Goal: Transaction & Acquisition: Purchase product/service

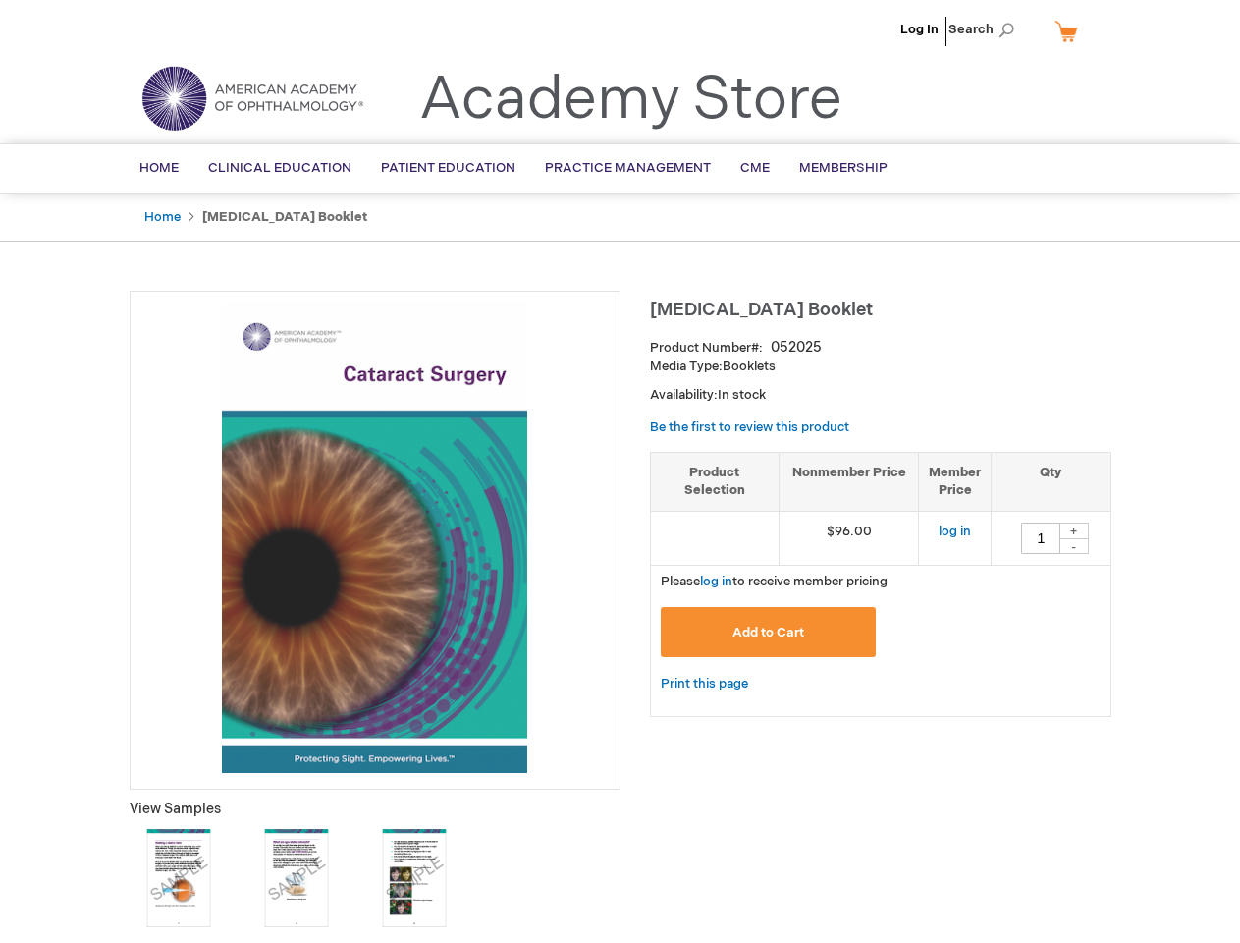
click at [620, 471] on div at bounding box center [375, 540] width 491 height 499
click at [987, 29] on span "Search" at bounding box center [985, 29] width 75 height 39
click at [881, 584] on span "Please log in to receive member pricing" at bounding box center [774, 581] width 227 height 16
click at [1074, 530] on div "+" at bounding box center [1073, 530] width 29 height 17
click at [1074, 546] on div "-" at bounding box center [1073, 546] width 29 height 16
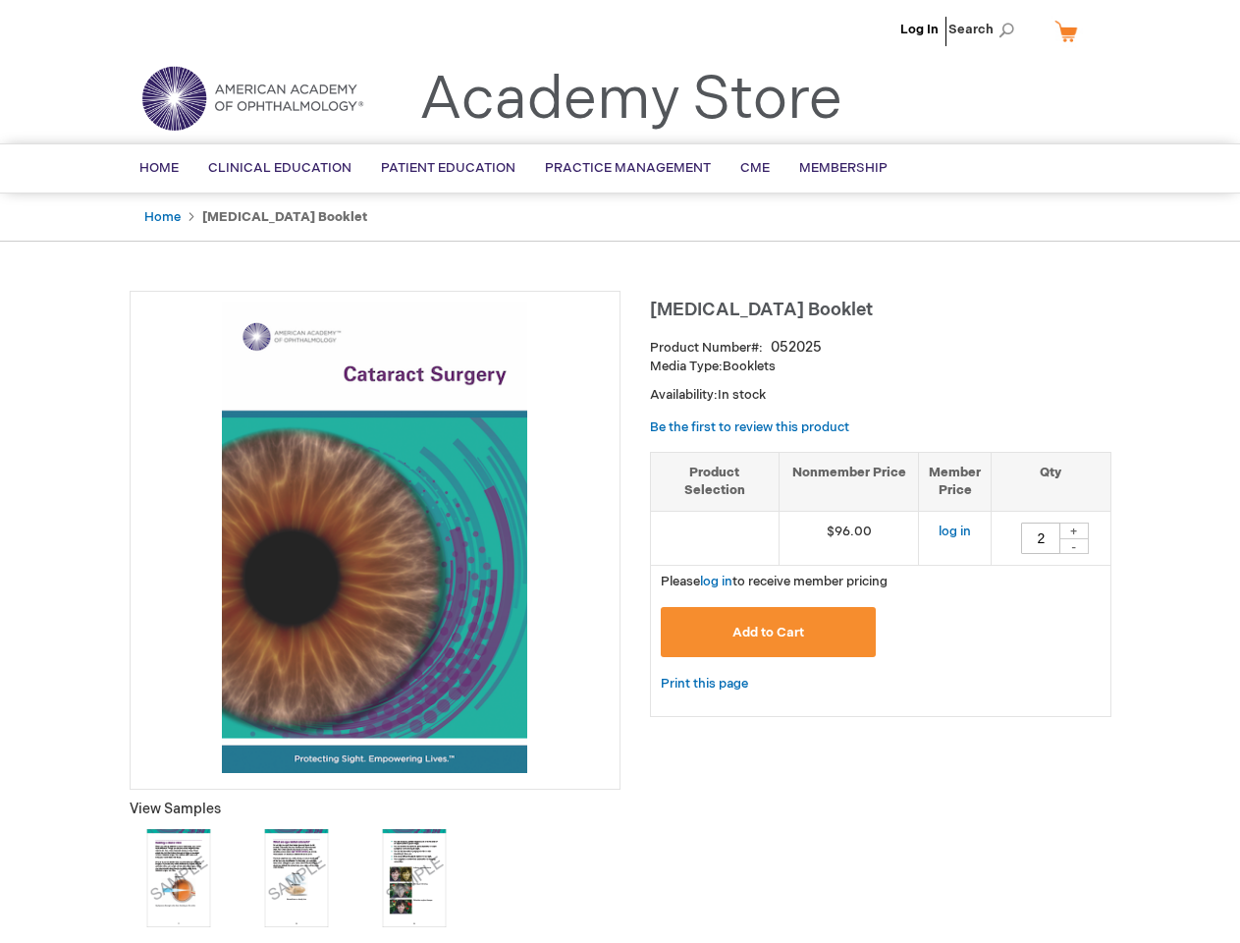
type input "1"
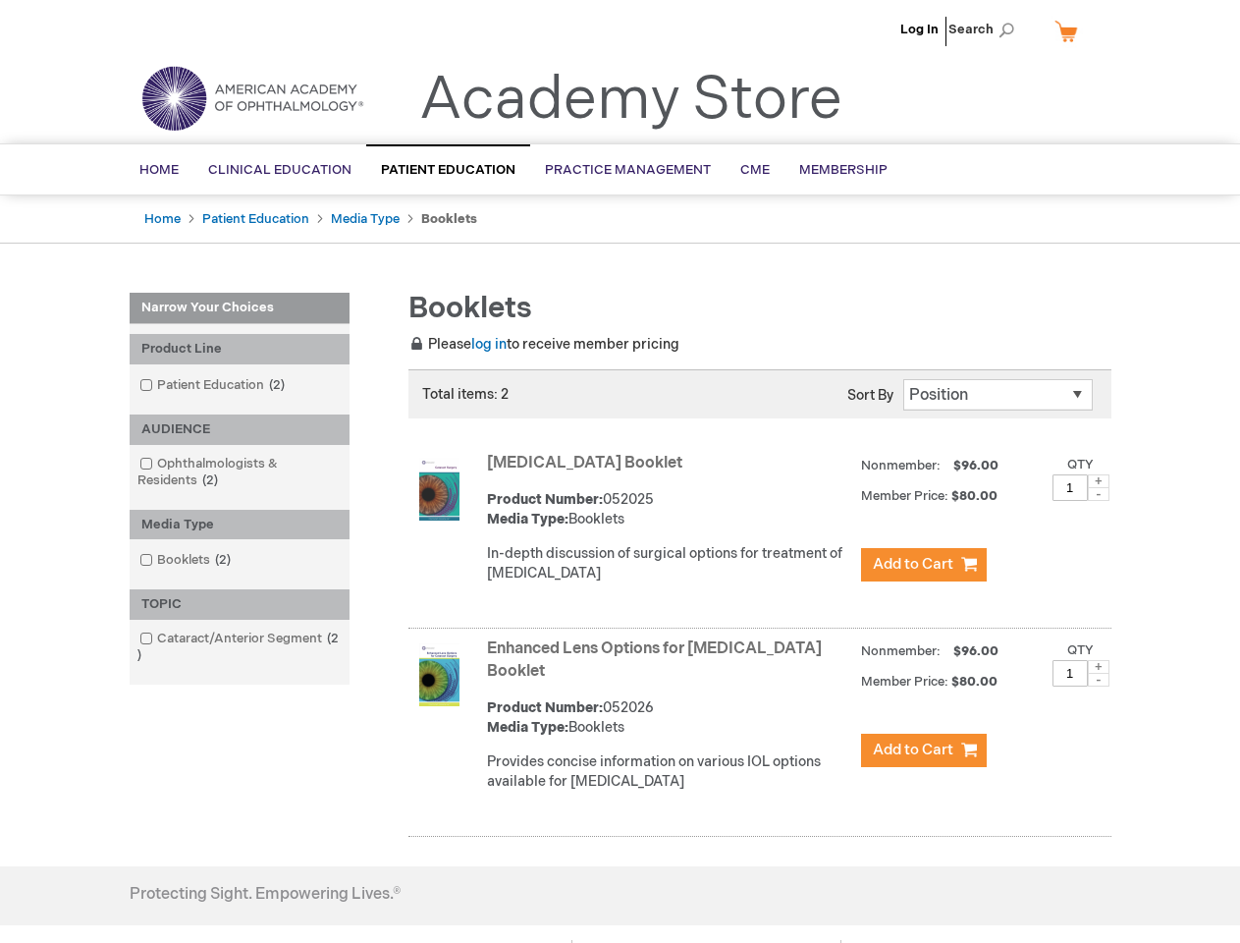
click at [987, 29] on span "Search" at bounding box center [985, 29] width 75 height 39
click at [240, 349] on div "Product Line" at bounding box center [240, 349] width 220 height 30
click at [240, 429] on div "AUDIENCE" at bounding box center [240, 429] width 220 height 30
click at [240, 524] on div "Media Type" at bounding box center [240, 525] width 220 height 30
click at [240, 604] on div "TOPIC" at bounding box center [240, 604] width 220 height 30
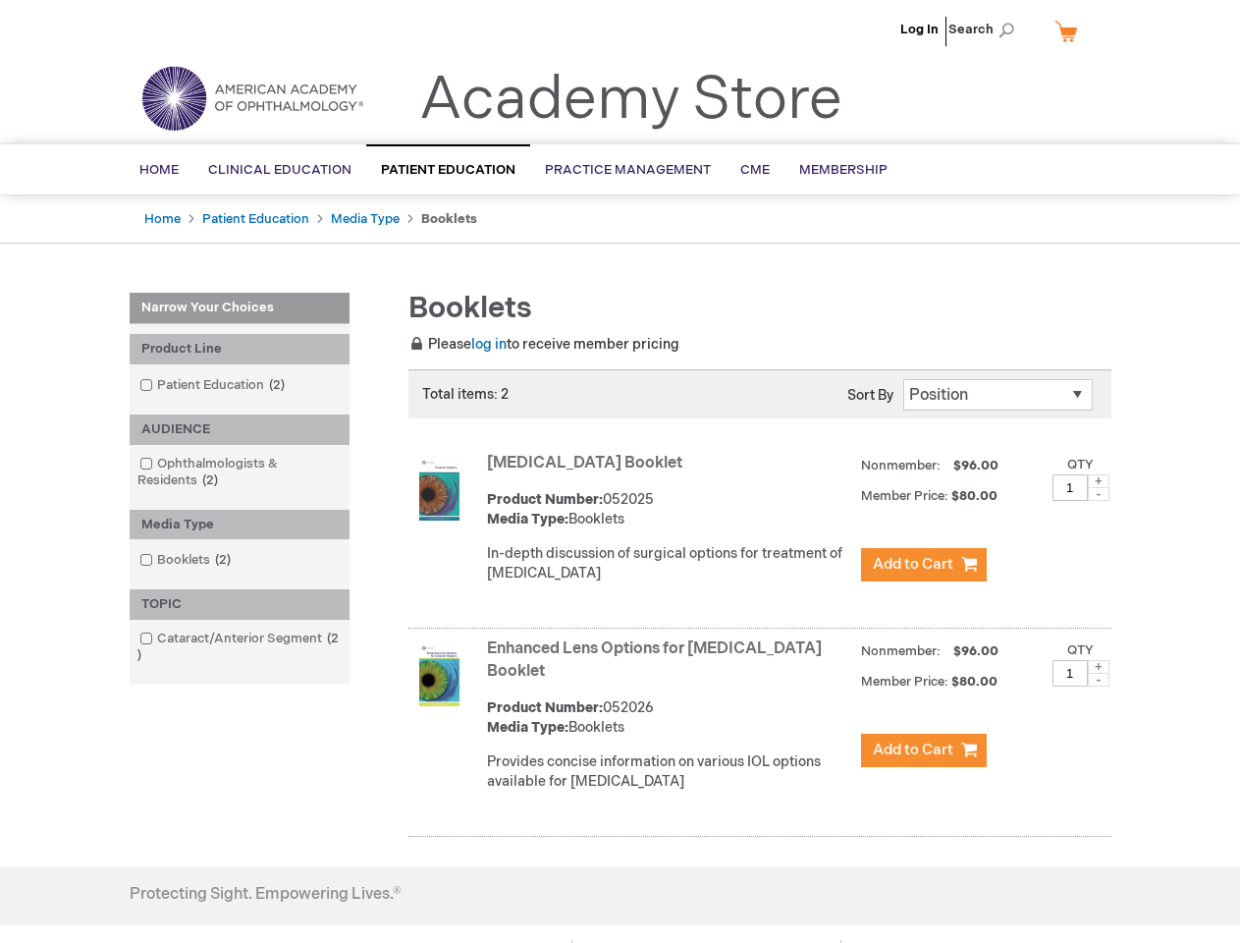
click at [1099, 481] on span at bounding box center [1099, 481] width 22 height 14
click at [1099, 494] on span at bounding box center [1099, 494] width 22 height 14
type input "1"
click at [1099, 667] on span at bounding box center [1099, 667] width 22 height 14
click at [1099, 679] on span at bounding box center [1099, 680] width 22 height 14
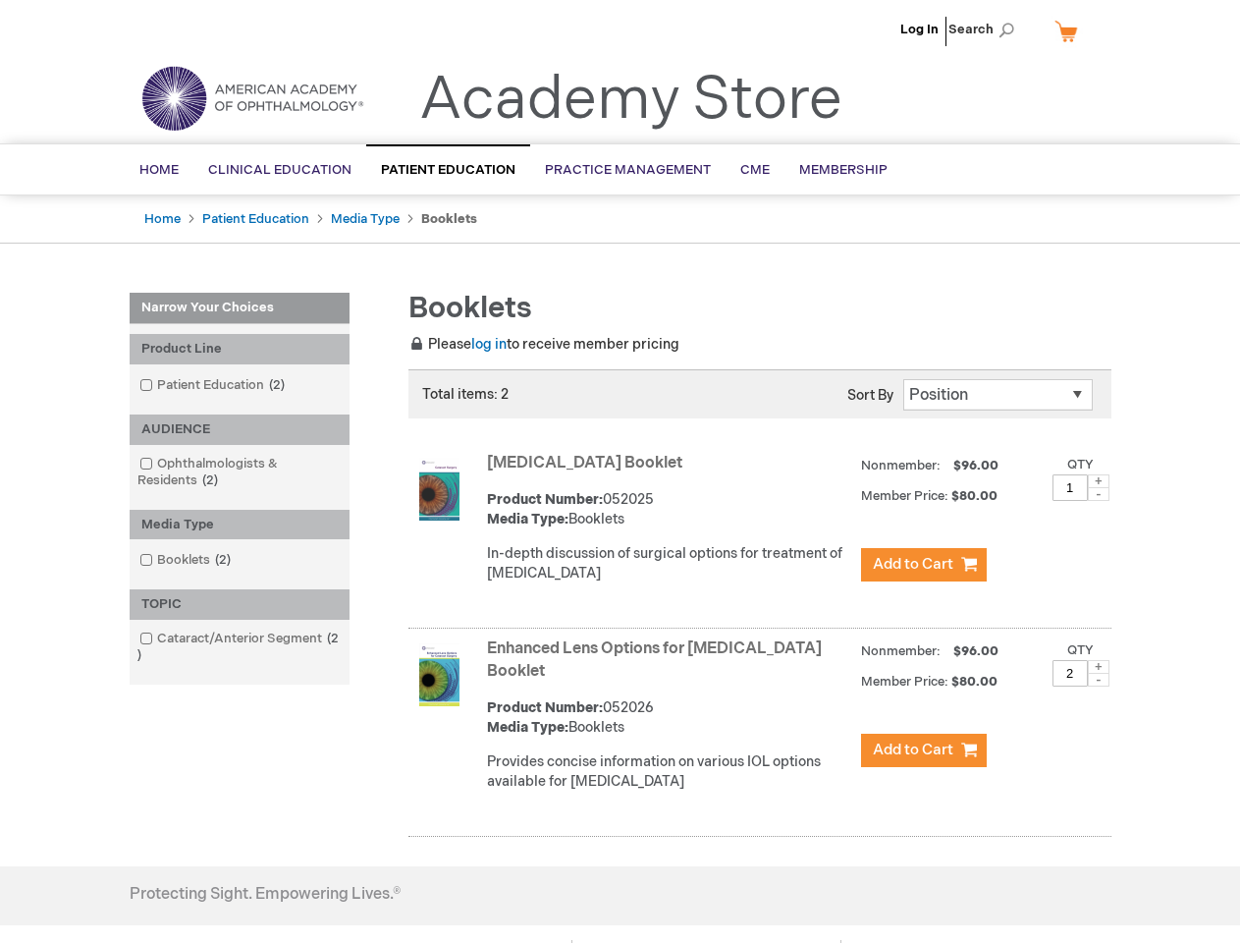
type input "1"
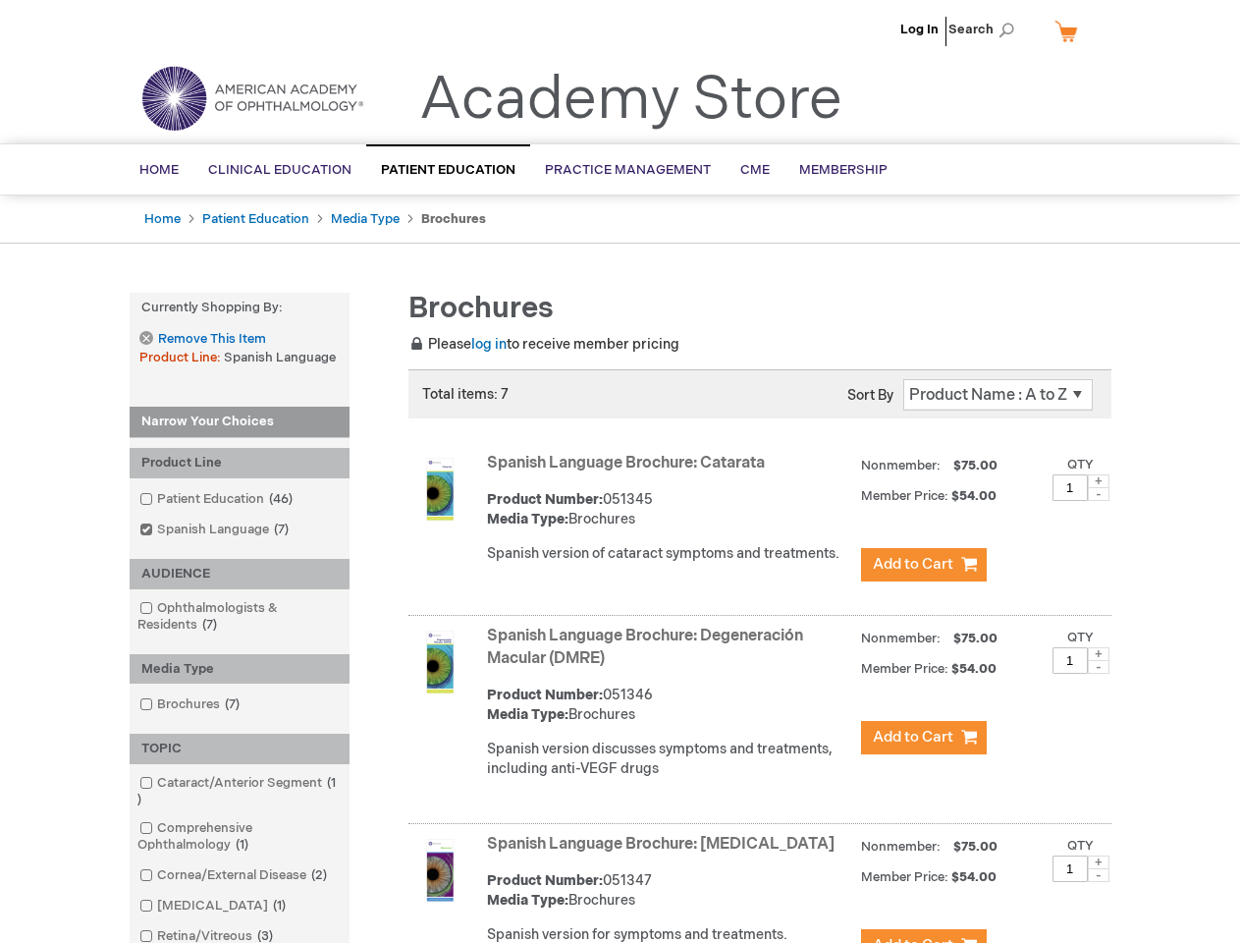
click at [987, 29] on span "Search" at bounding box center [985, 29] width 75 height 39
click at [240, 307] on strong "Currently Shopping by:" at bounding box center [240, 308] width 220 height 30
click at [240, 462] on div "Product Line" at bounding box center [240, 463] width 220 height 30
click at [240, 573] on div "AUDIENCE" at bounding box center [240, 574] width 220 height 30
click at [240, 669] on div "Media Type" at bounding box center [240, 669] width 220 height 30
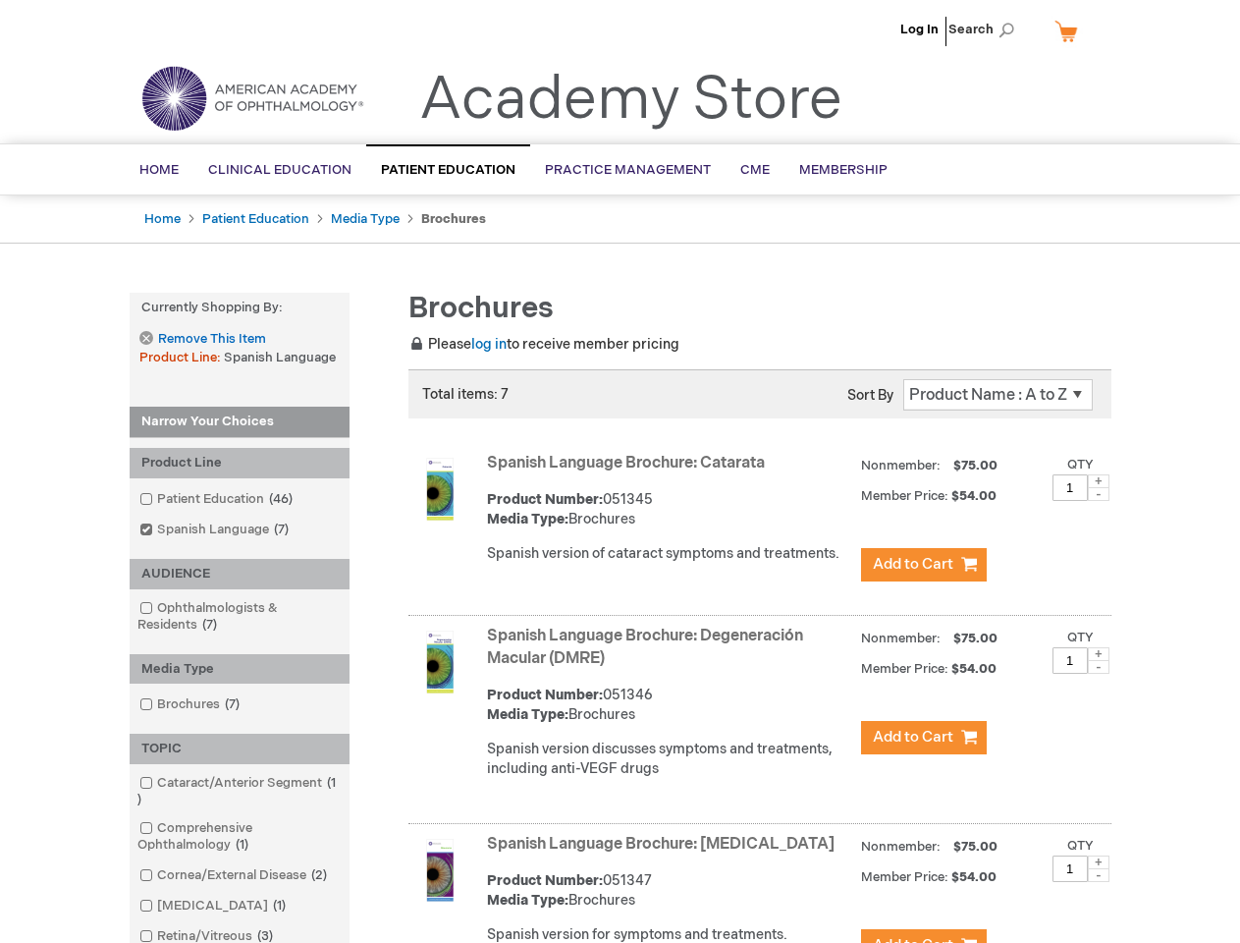
click at [240, 748] on div "TOPIC" at bounding box center [240, 748] width 220 height 30
click at [1099, 481] on span at bounding box center [1099, 481] width 22 height 14
click at [1099, 494] on span at bounding box center [1099, 494] width 22 height 14
type input "1"
click at [1099, 654] on span at bounding box center [1099, 654] width 22 height 14
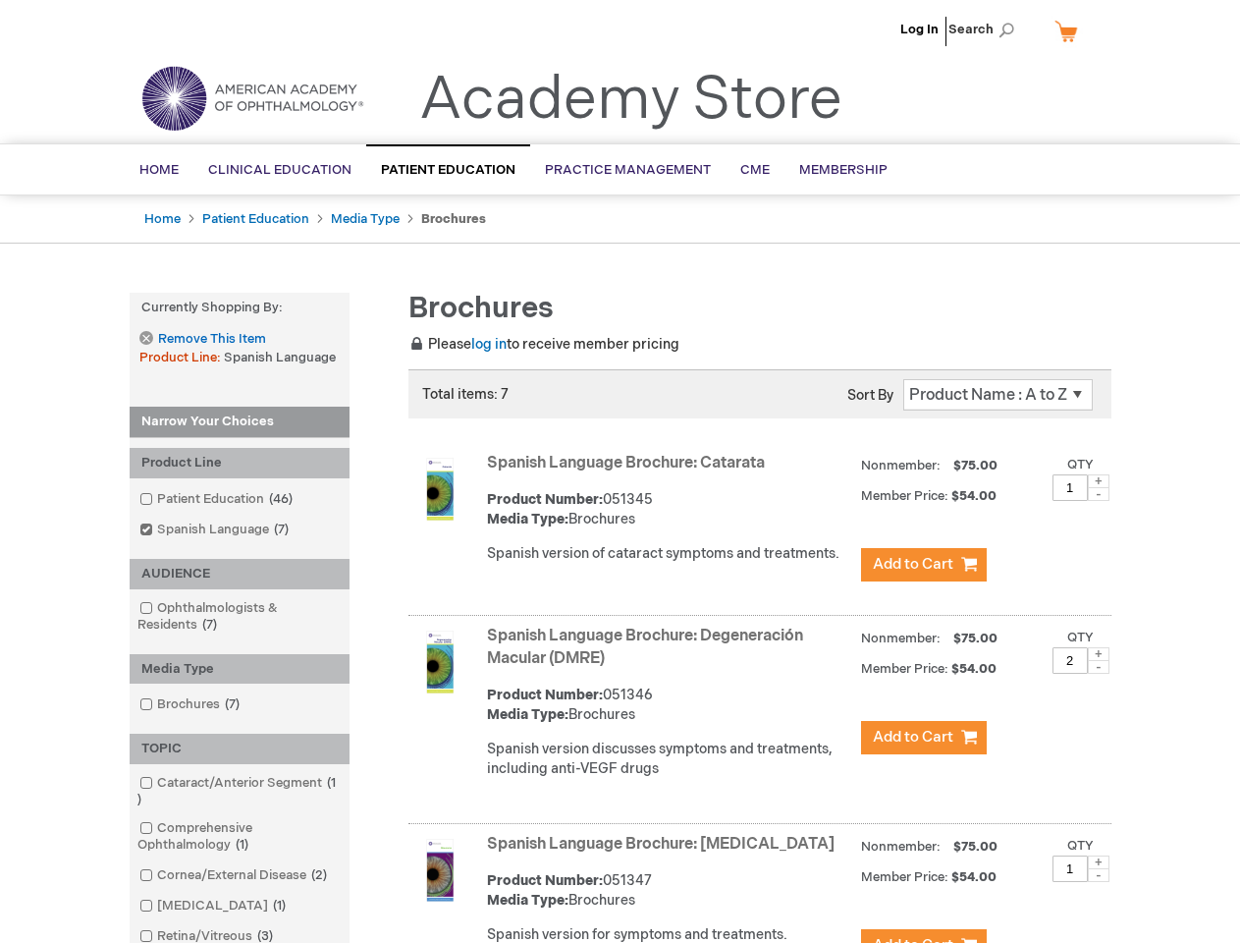
click at [1099, 667] on span at bounding box center [1099, 667] width 22 height 14
type input "1"
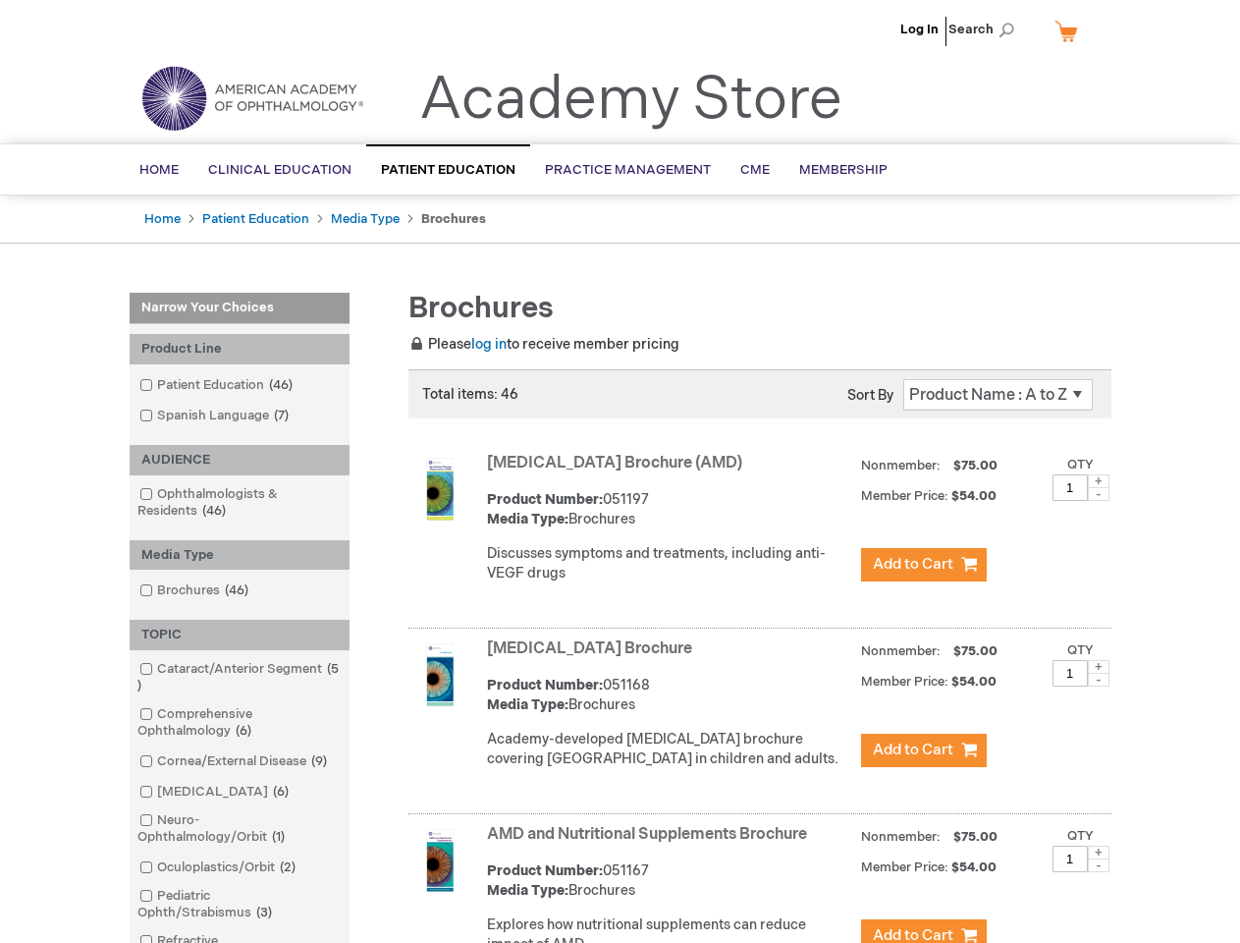
click at [987, 29] on span "Search" at bounding box center [985, 29] width 75 height 39
click at [240, 349] on div "Product Line" at bounding box center [240, 349] width 220 height 30
click at [240, 460] on div "AUDIENCE" at bounding box center [240, 460] width 220 height 30
click at [240, 555] on div "Media Type" at bounding box center [240, 555] width 220 height 30
click at [240, 634] on div "TOPIC" at bounding box center [240, 635] width 220 height 30
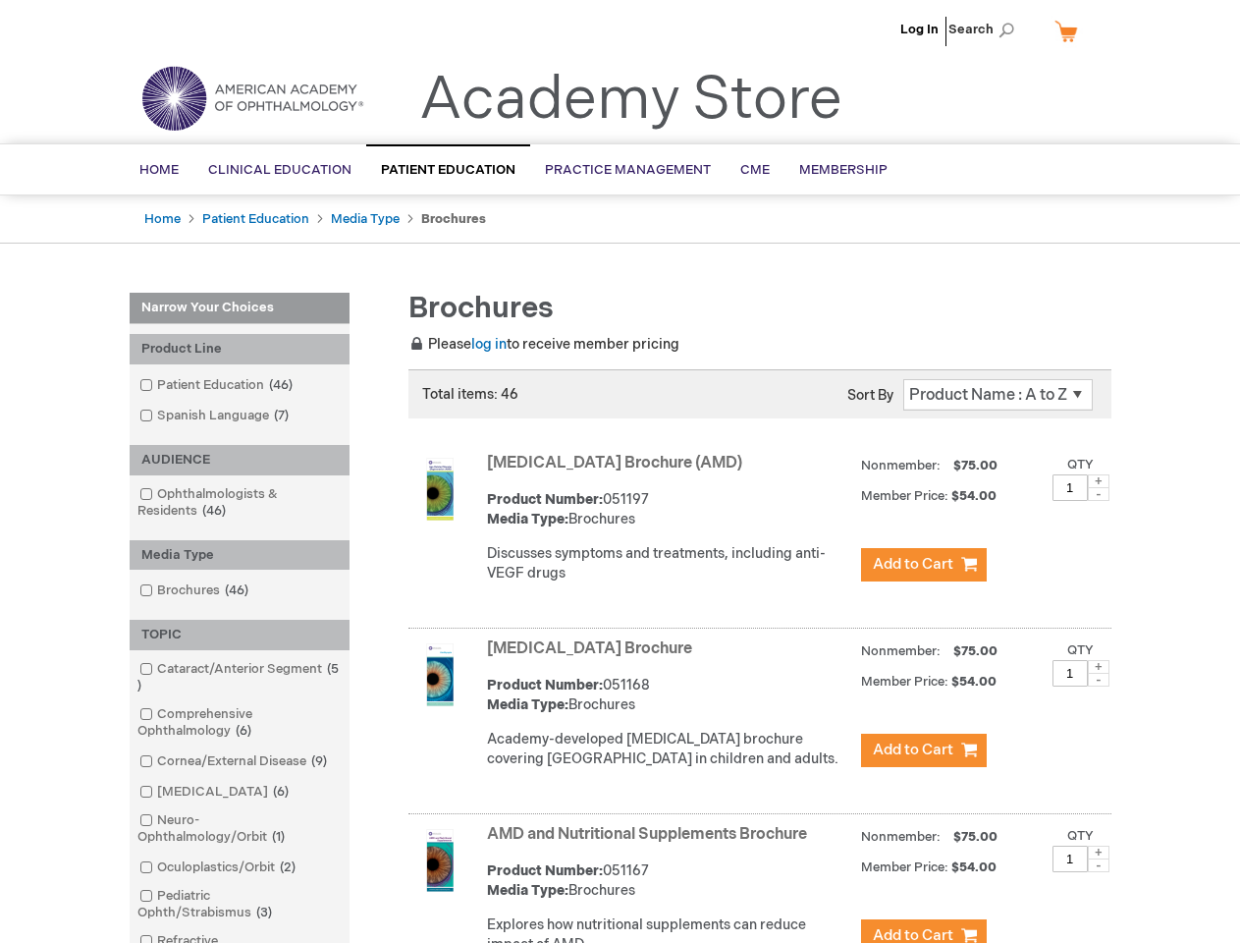
click at [1099, 481] on span at bounding box center [1099, 481] width 22 height 14
click at [1099, 494] on span at bounding box center [1099, 494] width 22 height 14
type input "1"
click at [1099, 674] on span at bounding box center [1099, 667] width 22 height 14
click at [1099, 686] on span at bounding box center [1099, 680] width 22 height 14
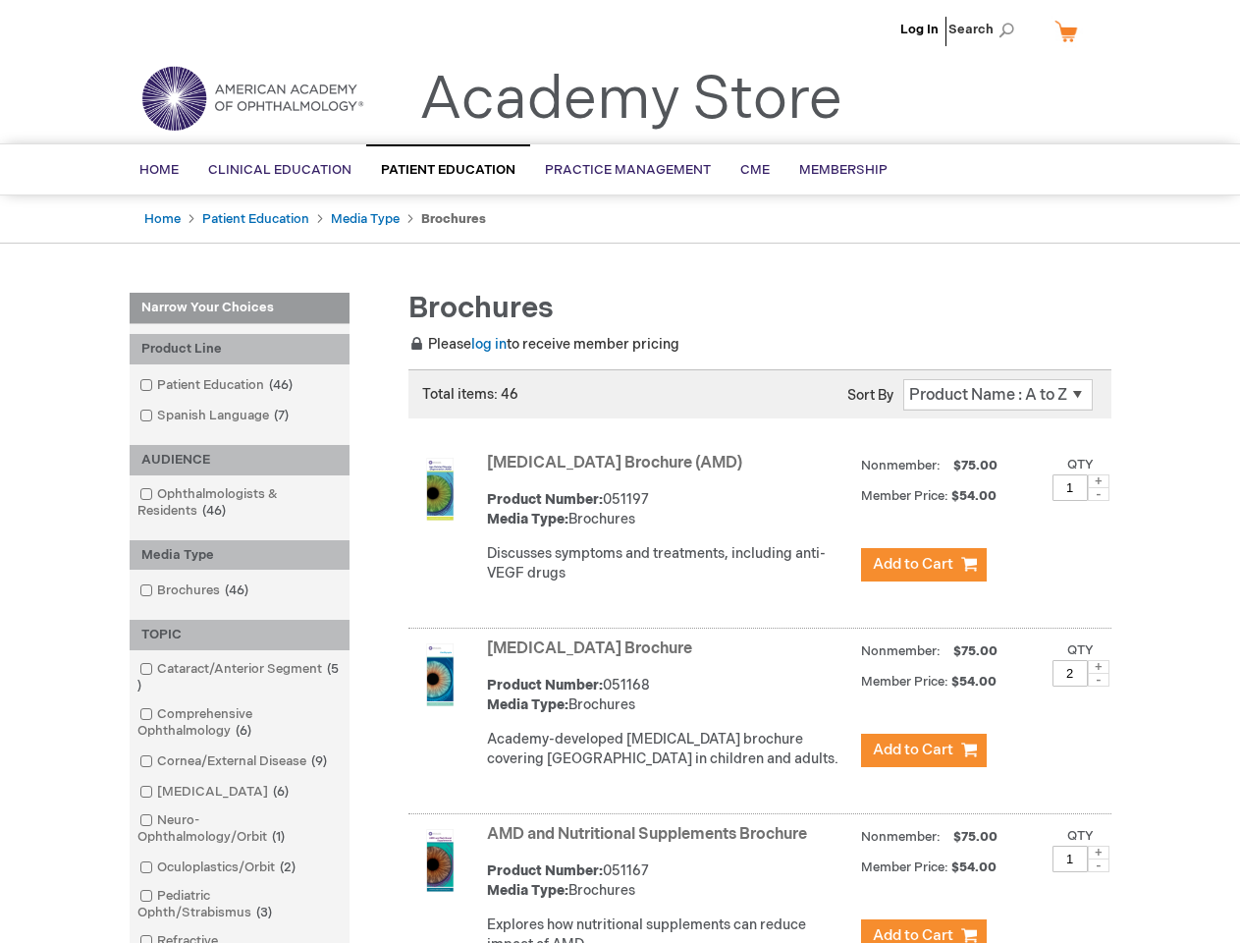
type input "1"
click at [1099, 859] on span at bounding box center [1099, 852] width 22 height 14
type input "2"
